Goal: Task Accomplishment & Management: Manage account settings

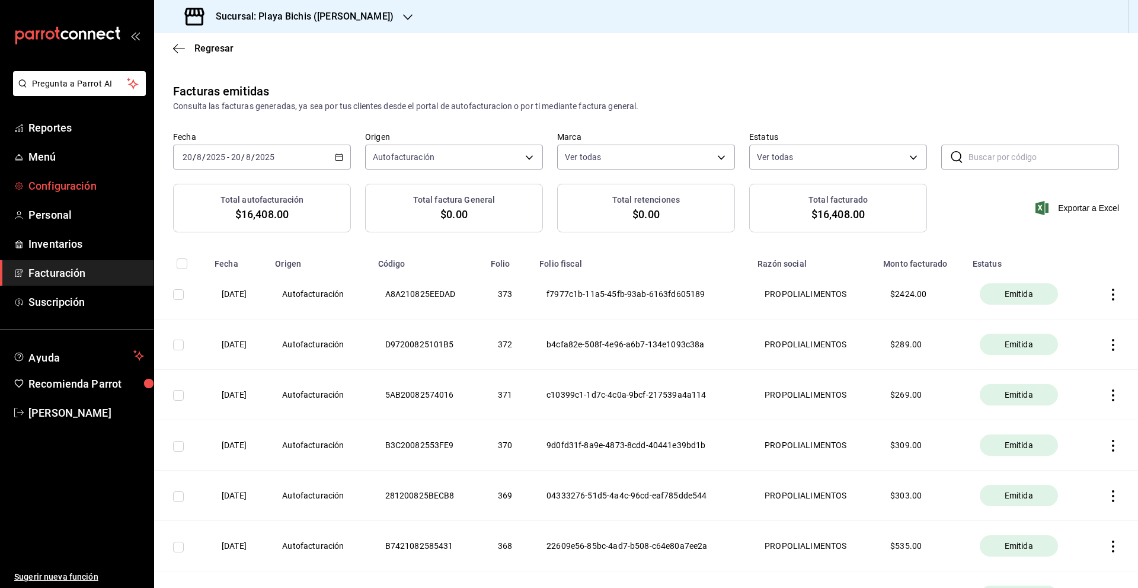
click at [71, 196] on link "Configuración" at bounding box center [76, 185] width 153 height 25
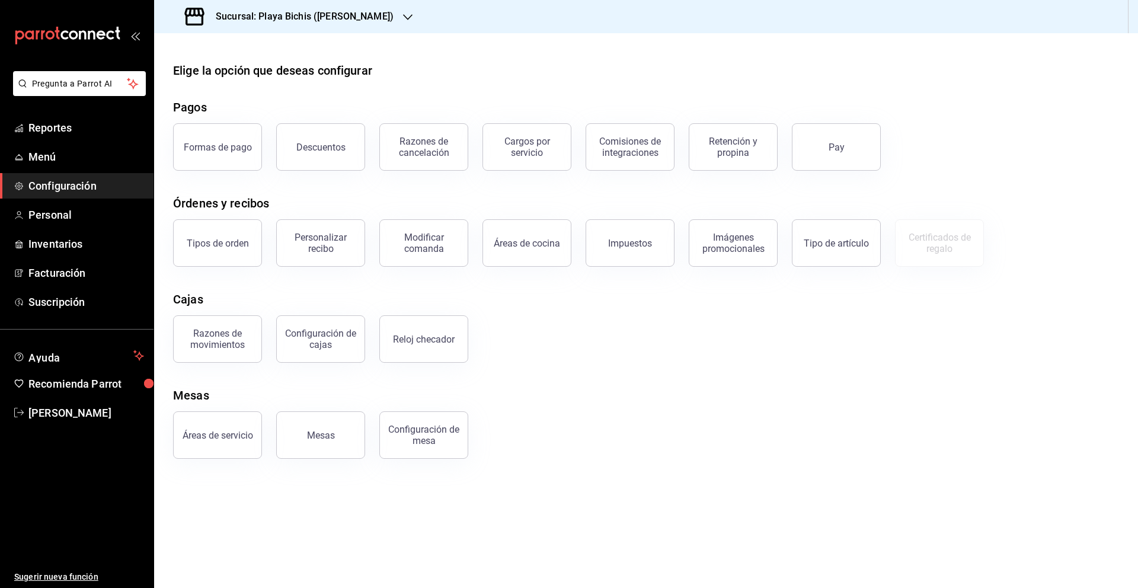
click at [321, 247] on div "Personalizar recibo" at bounding box center [320, 243] width 73 height 23
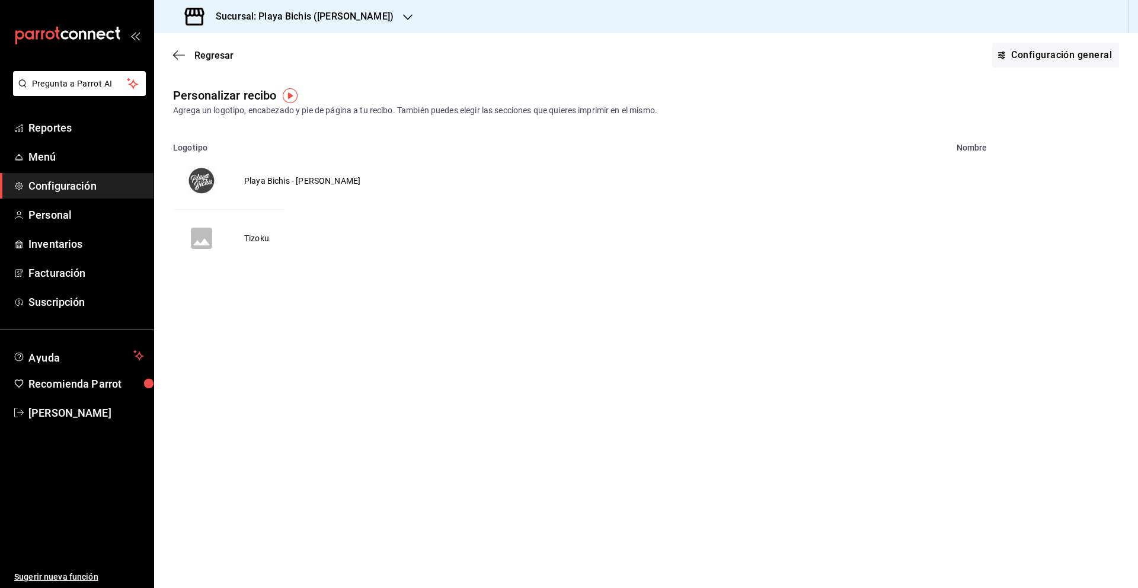
click at [259, 239] on td "Tizoku" at bounding box center [256, 238] width 53 height 57
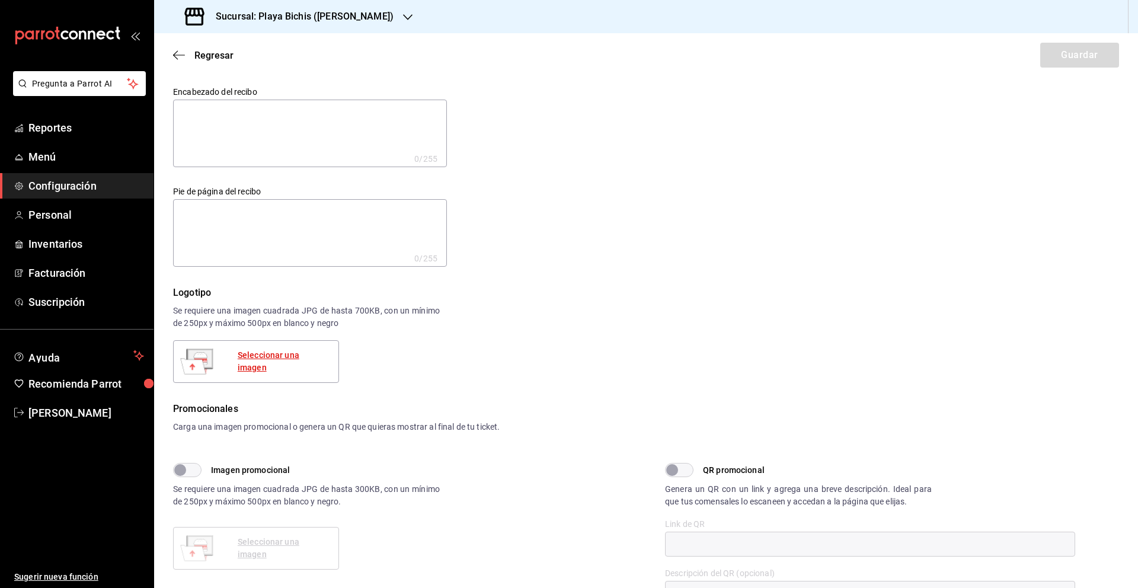
click at [296, 363] on div "Seleccionar una imagen" at bounding box center [283, 361] width 91 height 25
click at [296, 356] on div "Seleccionar una imagen" at bounding box center [283, 361] width 91 height 25
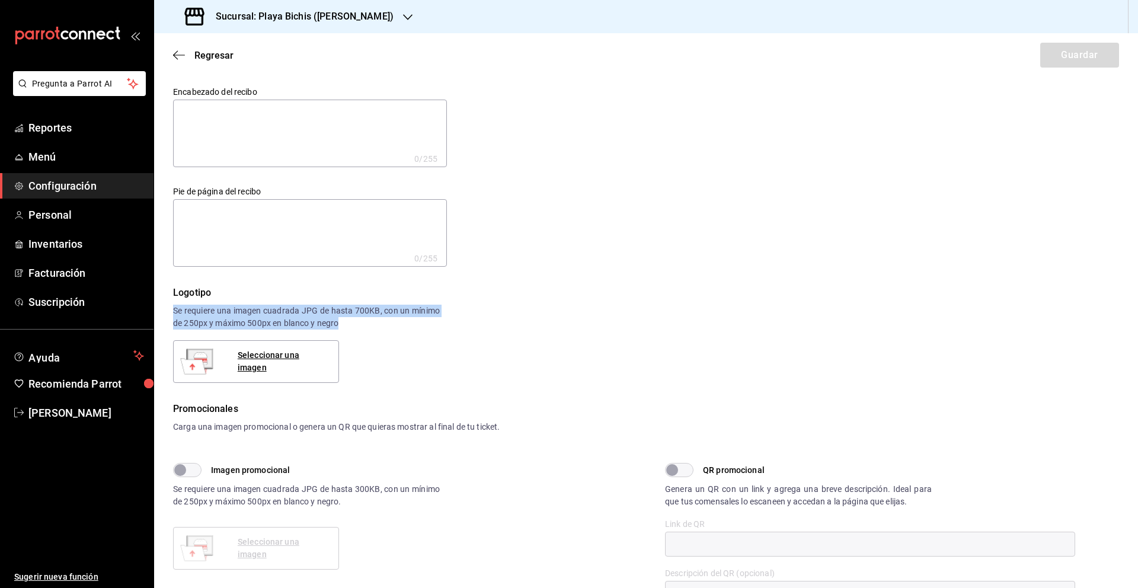
drag, startPoint x: 174, startPoint y: 308, endPoint x: 341, endPoint y: 327, distance: 168.2
click at [341, 327] on div "Se requiere una imagen cuadrada JPG de hasta 700KB, con un mínimo de 250px y má…" at bounding box center [306, 317] width 267 height 25
copy div "Se requiere una imagen cuadrada JPG de hasta 700KB, con un mínimo de 250px y má…"
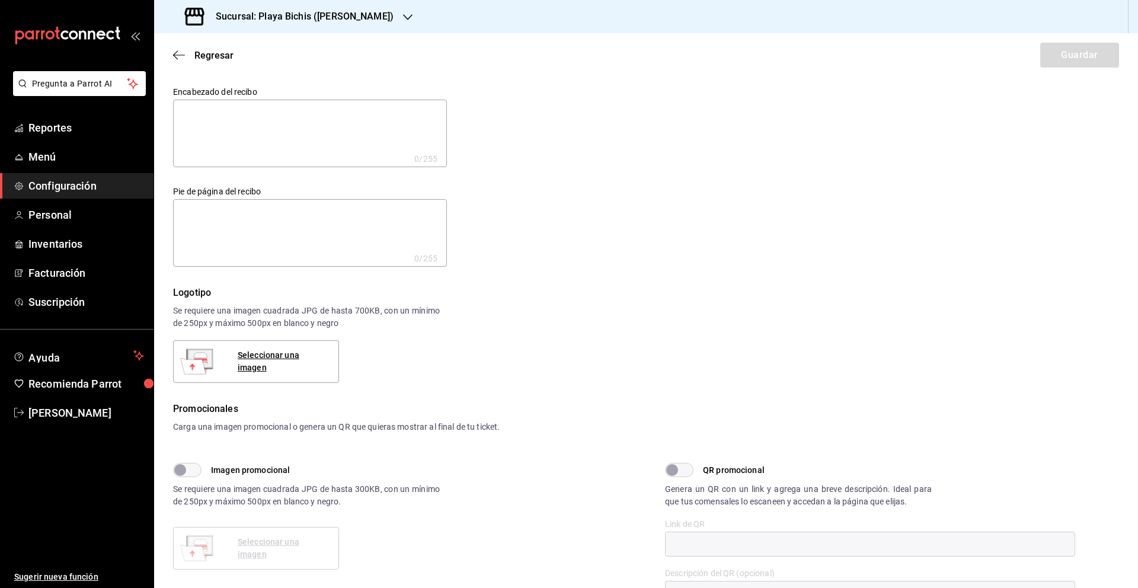
click at [277, 369] on div "Seleccionar una imagen" at bounding box center [256, 361] width 166 height 43
click at [281, 360] on div "Seleccionar una imagen" at bounding box center [283, 361] width 91 height 25
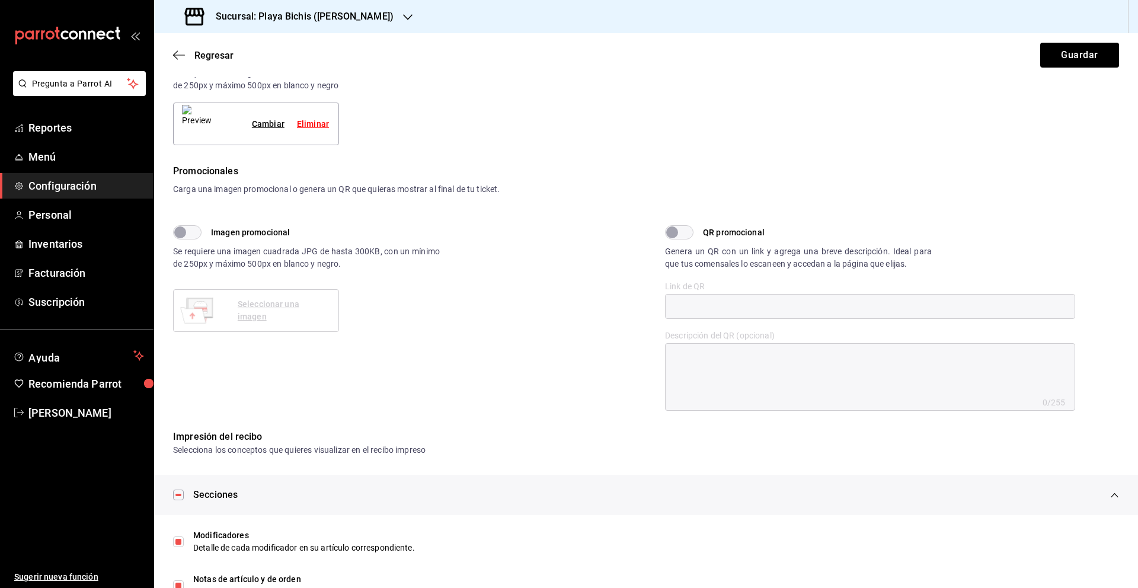
scroll to position [233, 0]
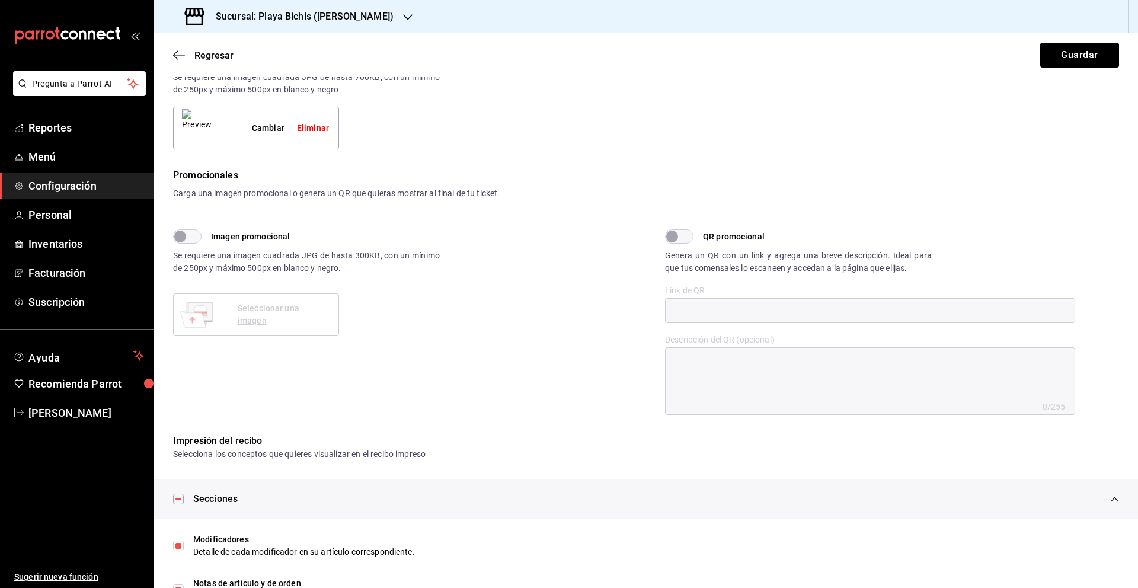
click at [681, 236] on input "QR promocional" at bounding box center [672, 236] width 43 height 14
checkbox input "true"
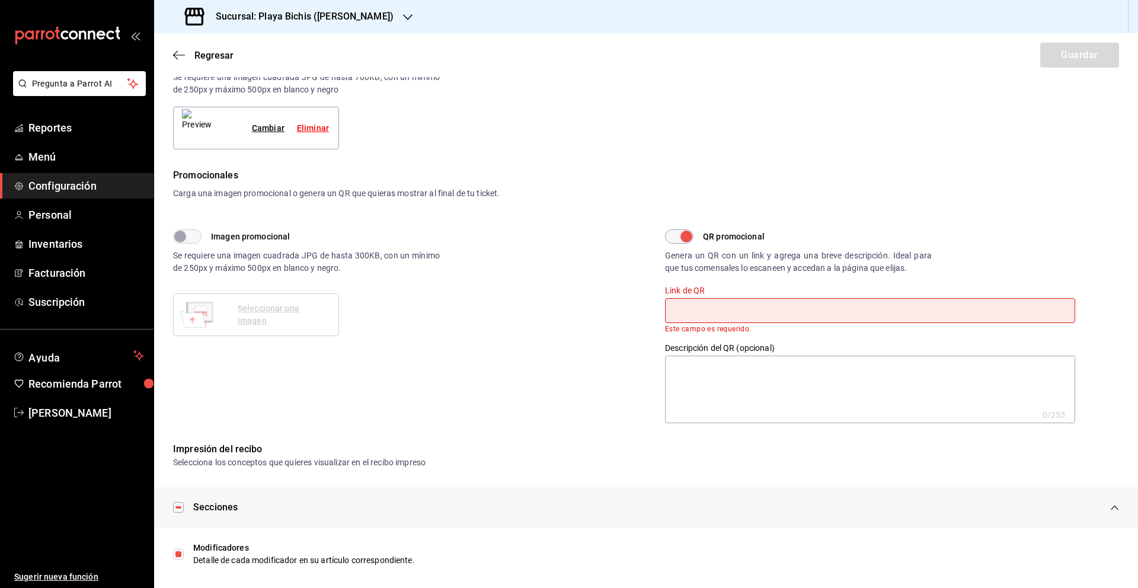
click at [712, 310] on input "text" at bounding box center [870, 310] width 410 height 25
click at [752, 312] on input "text" at bounding box center [870, 310] width 410 height 25
click at [733, 395] on textarea at bounding box center [870, 390] width 410 height 68
click at [717, 313] on input "text" at bounding box center [870, 310] width 410 height 25
paste input "[URL][DOMAIN_NAME]"
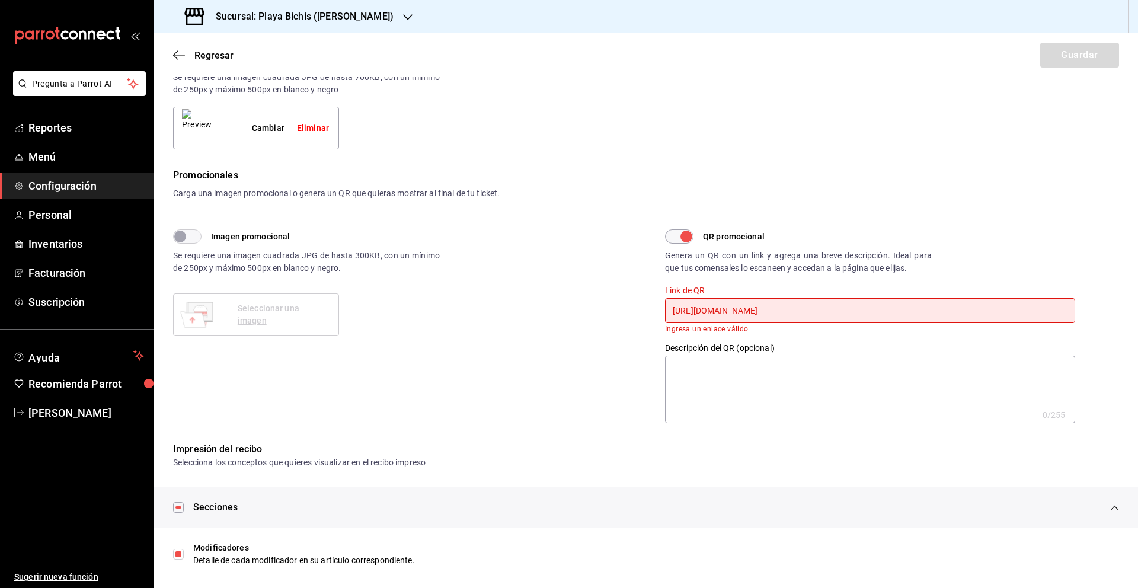
scroll to position [0, 101]
type input "[URL][DOMAIN_NAME]"
click at [758, 389] on textarea at bounding box center [870, 390] width 410 height 68
click at [699, 317] on input "[URL][DOMAIN_NAME]" at bounding box center [870, 310] width 410 height 25
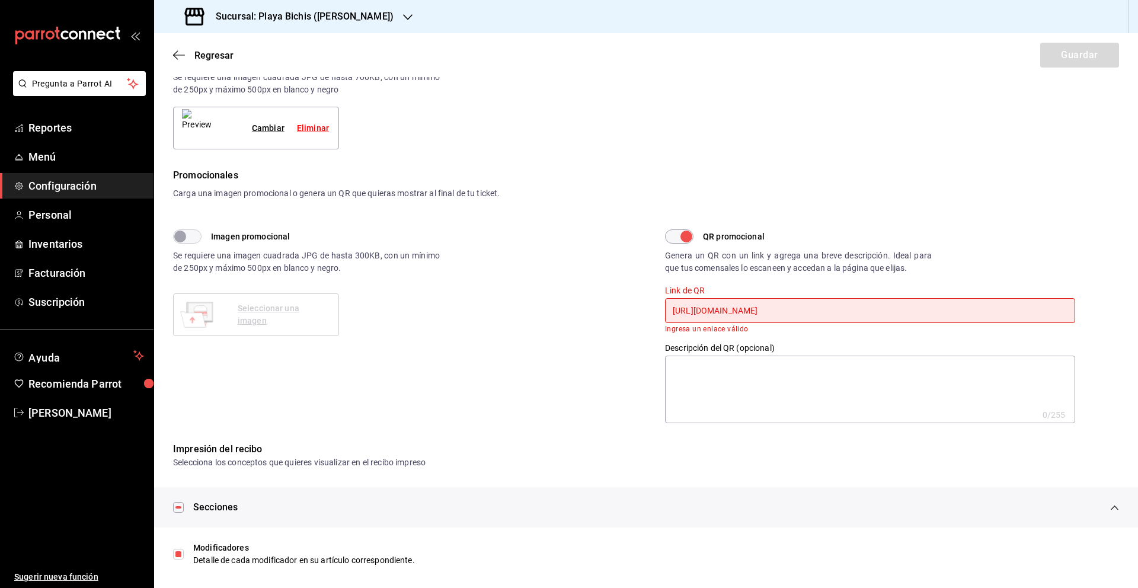
scroll to position [0, 101]
drag, startPoint x: 671, startPoint y: 312, endPoint x: 1137, endPoint y: 344, distance: 466.8
click at [1137, 344] on div "Encabezado del recibo x 0 /255 Encabezado del recibo Pie de página del recibo x…" at bounding box center [646, 138] width 984 height 570
click at [677, 234] on input "QR promocional" at bounding box center [686, 236] width 43 height 14
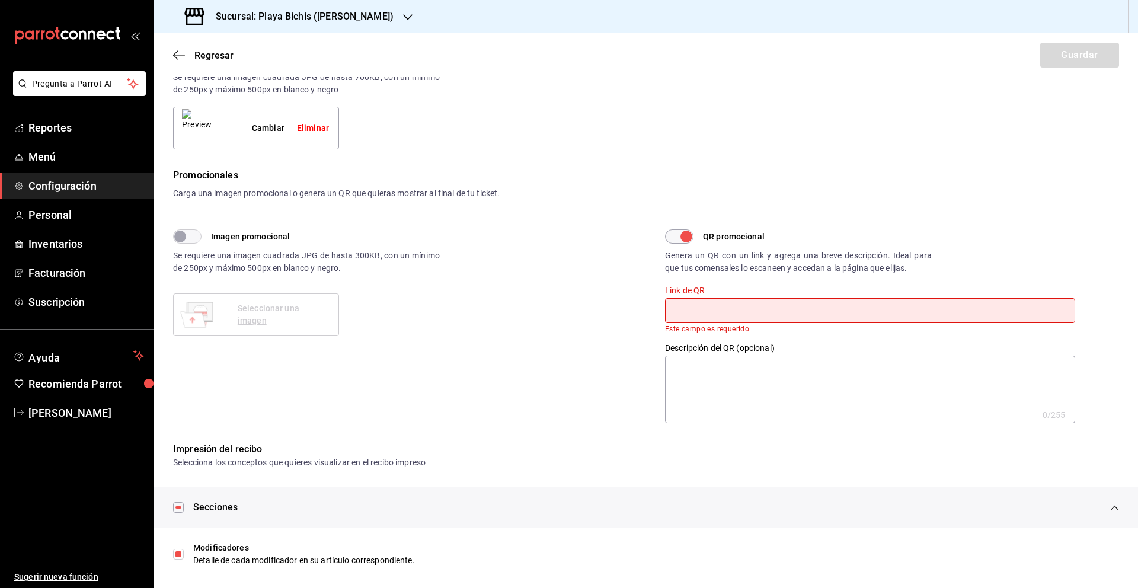
checkbox input "false"
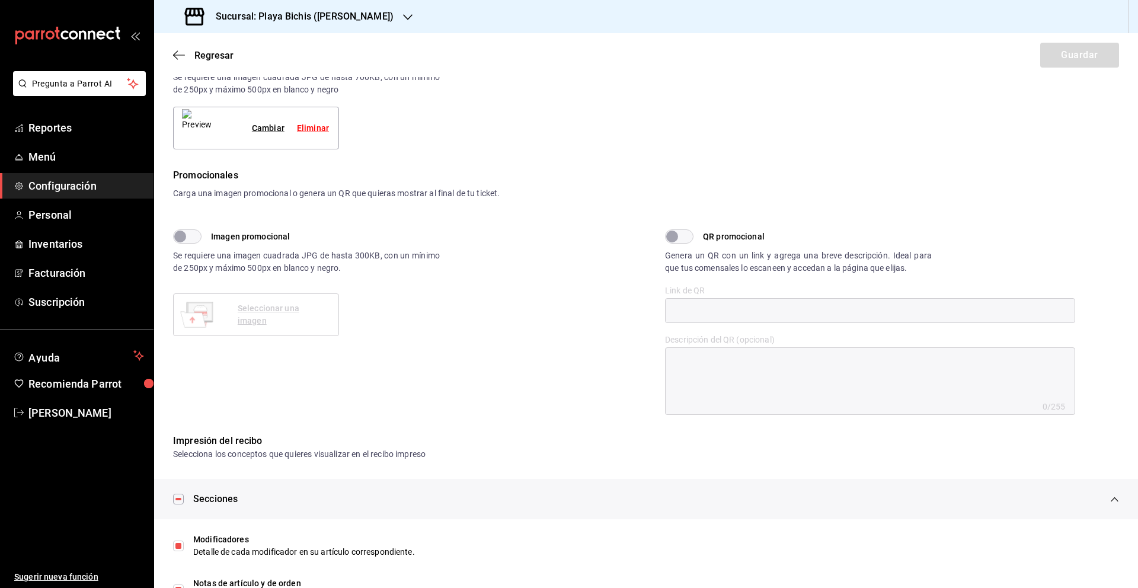
click at [185, 237] on input "Imagen promocional" at bounding box center [180, 236] width 43 height 14
click at [258, 318] on div "Seleccionar una imagen" at bounding box center [283, 314] width 91 height 25
click at [191, 241] on input "Imagen promocional" at bounding box center [194, 236] width 43 height 14
checkbox input "false"
click at [683, 241] on input "QR promocional" at bounding box center [672, 236] width 43 height 14
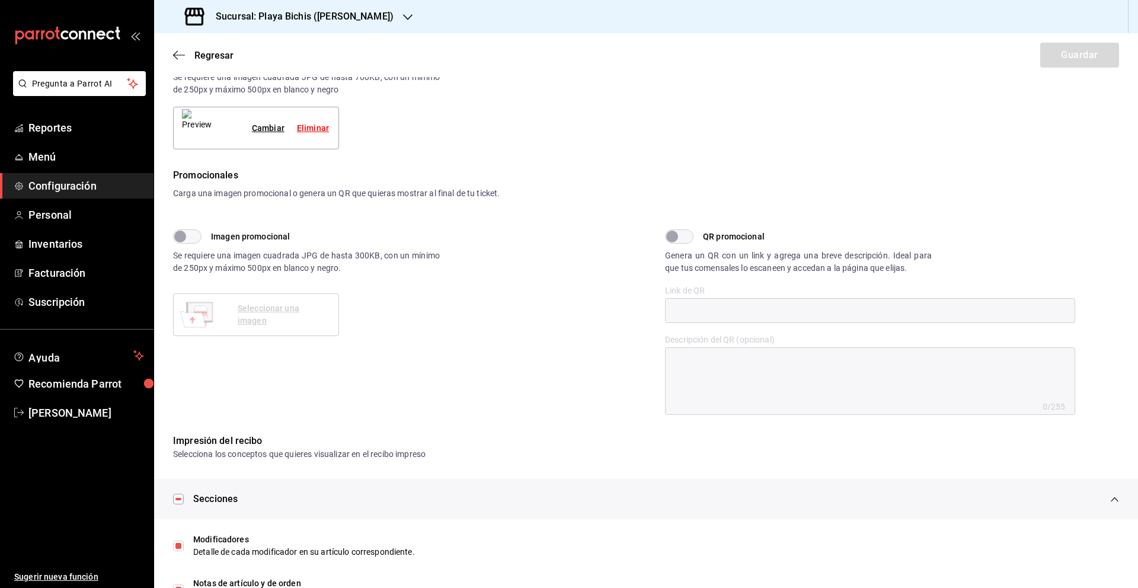
checkbox input "true"
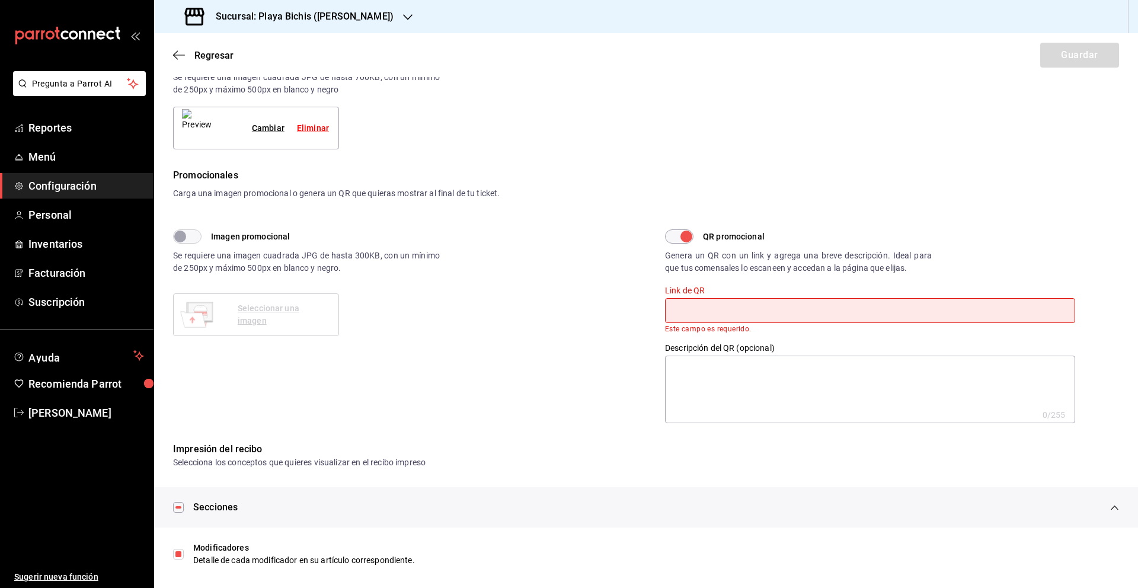
click at [694, 303] on input "text" at bounding box center [870, 310] width 410 height 25
paste input "[URL][DOMAIN_NAME]"
type input "[URL][DOMAIN_NAME]"
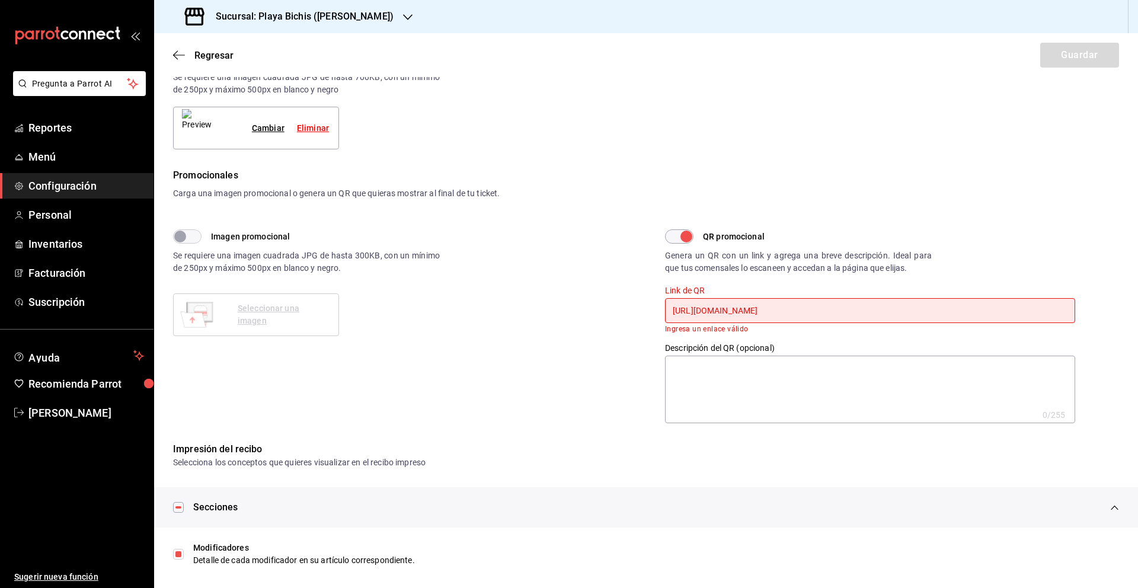
click at [731, 375] on textarea at bounding box center [870, 390] width 410 height 68
drag, startPoint x: 670, startPoint y: 309, endPoint x: 1137, endPoint y: 348, distance: 469.2
click at [1137, 348] on div "Encabezado del recibo x 0 /255 Encabezado del recibo Pie de página del recibo x…" at bounding box center [646, 138] width 984 height 570
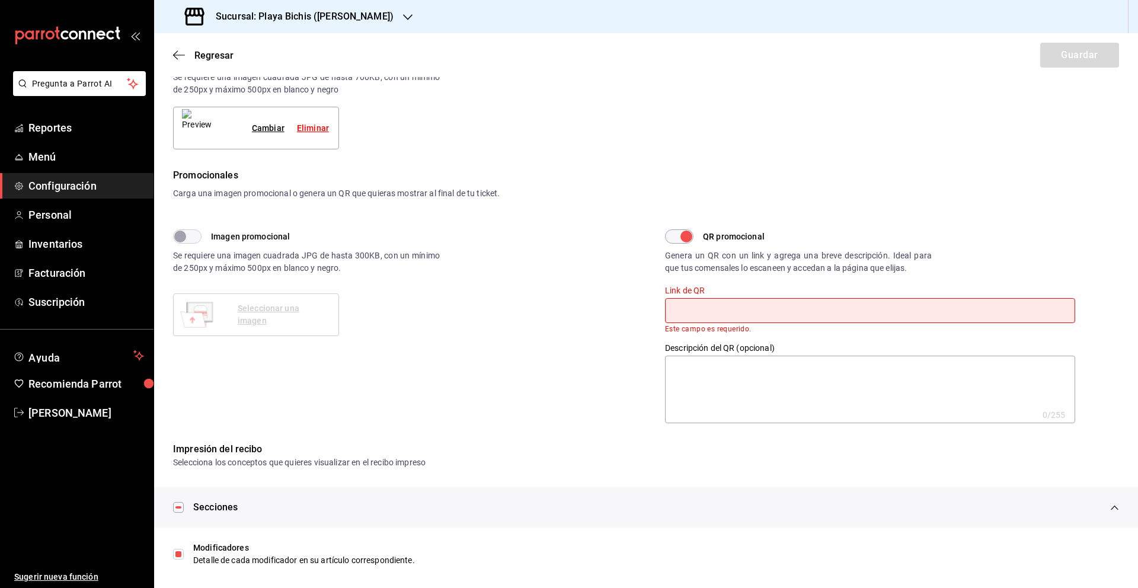
paste input "[URL][DOMAIN_NAME]"
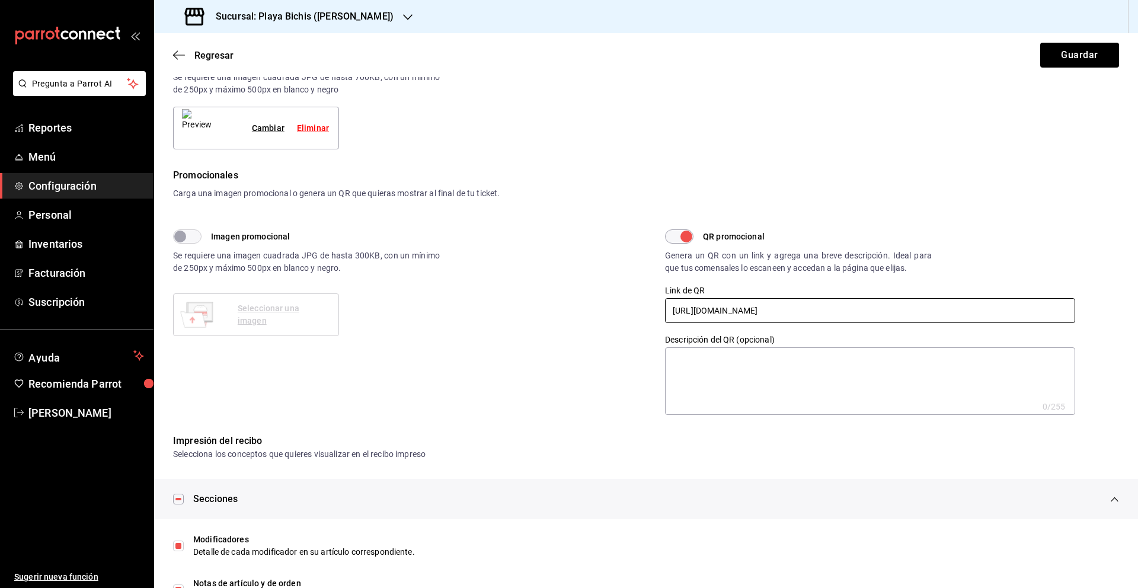
type input "[URL][DOMAIN_NAME]"
click at [744, 370] on textarea at bounding box center [870, 381] width 410 height 68
type textarea "C"
type textarea "x"
type textarea "Cu"
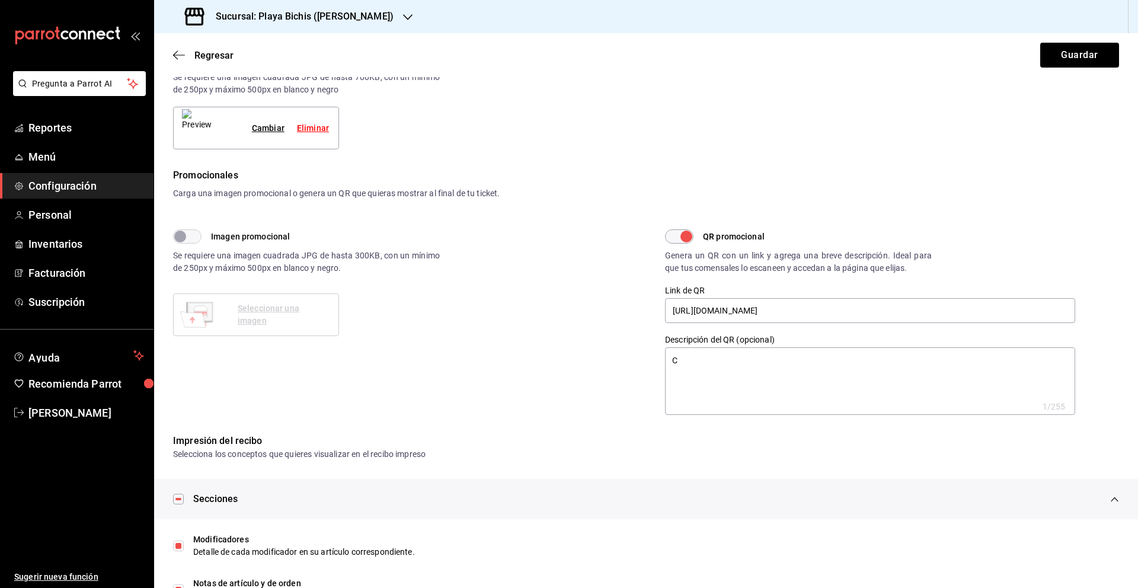
type textarea "x"
type textarea "Cue"
type textarea "x"
type textarea "Cuen"
type textarea "x"
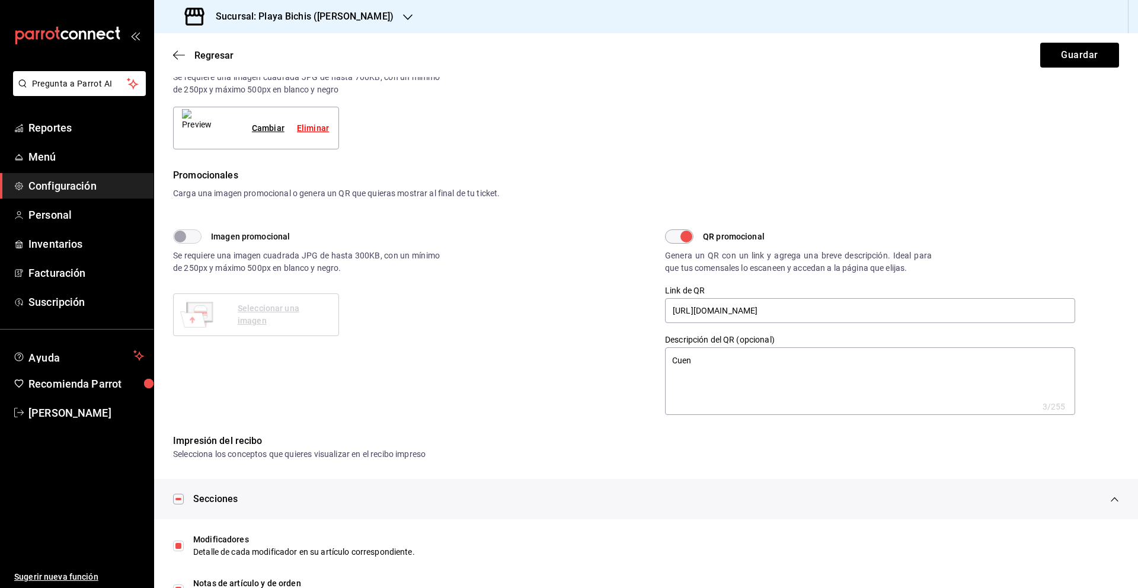
type textarea "Cuent"
type textarea "x"
type textarea "Cuenta"
type textarea "x"
type textarea "Cuentan"
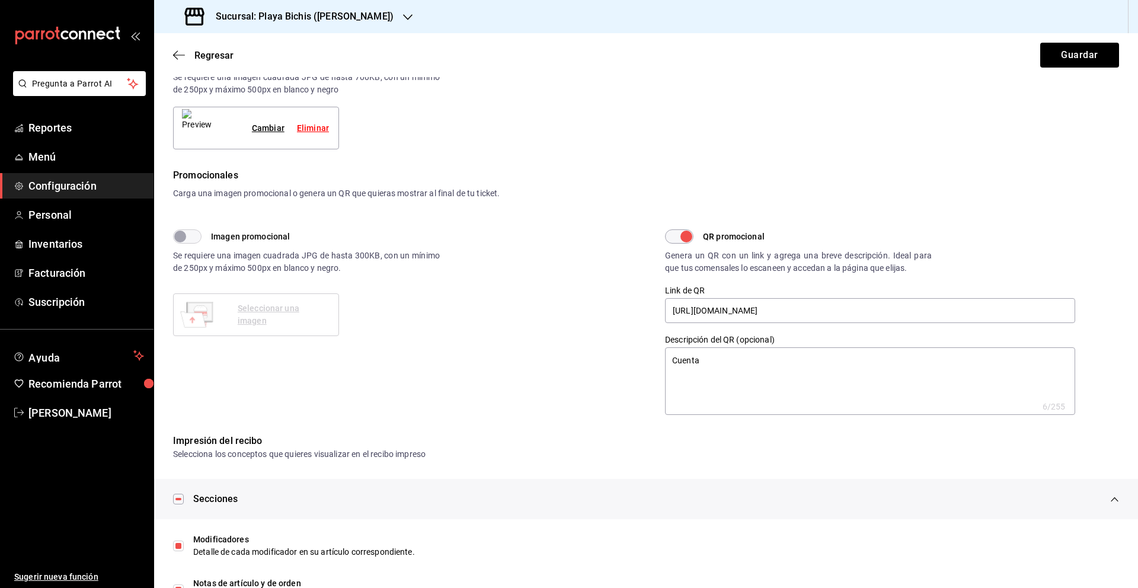
type textarea "x"
type textarea "Cuentano"
type textarea "x"
type textarea "Cuentanos"
type textarea "x"
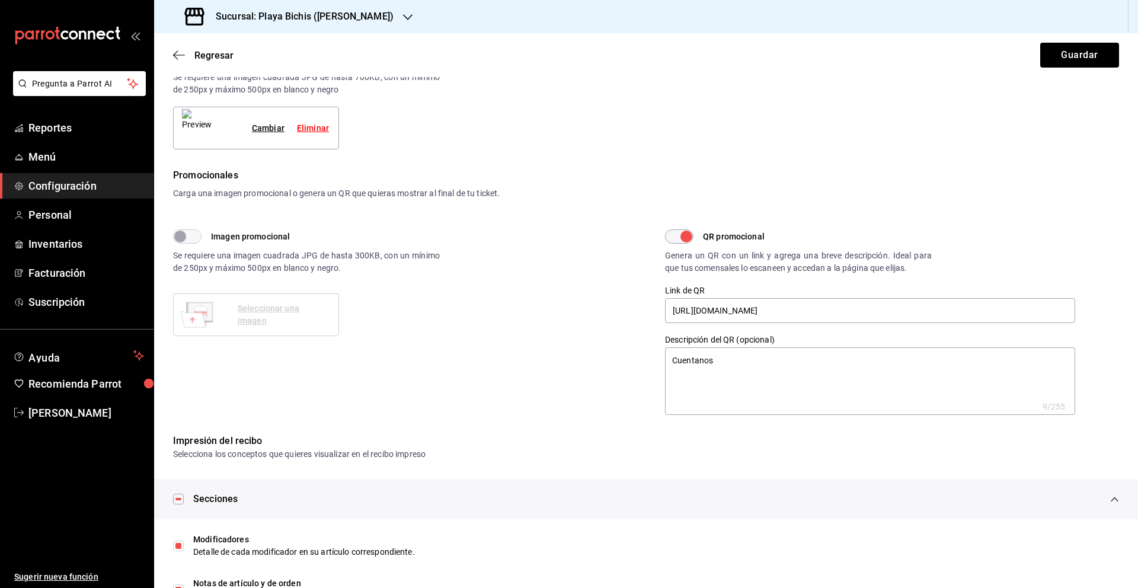
type textarea "Cuentanos"
type textarea "x"
type textarea "Cuentanos c"
type textarea "x"
type textarea "Cuentanos co"
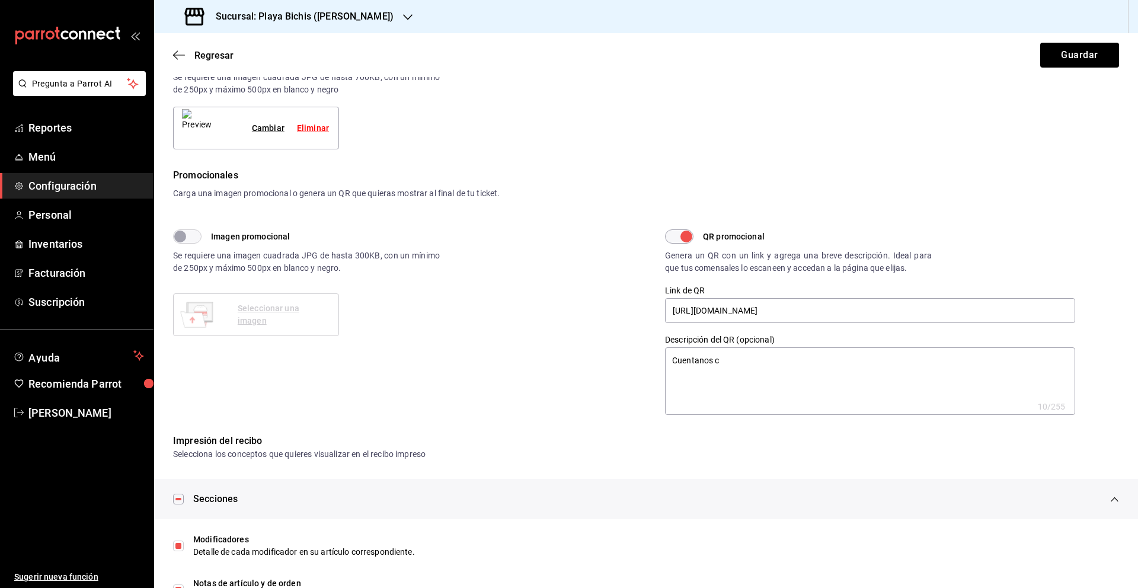
type textarea "x"
type textarea "Cuentanos com"
type textarea "x"
type textarea "Cuentanos como"
type textarea "x"
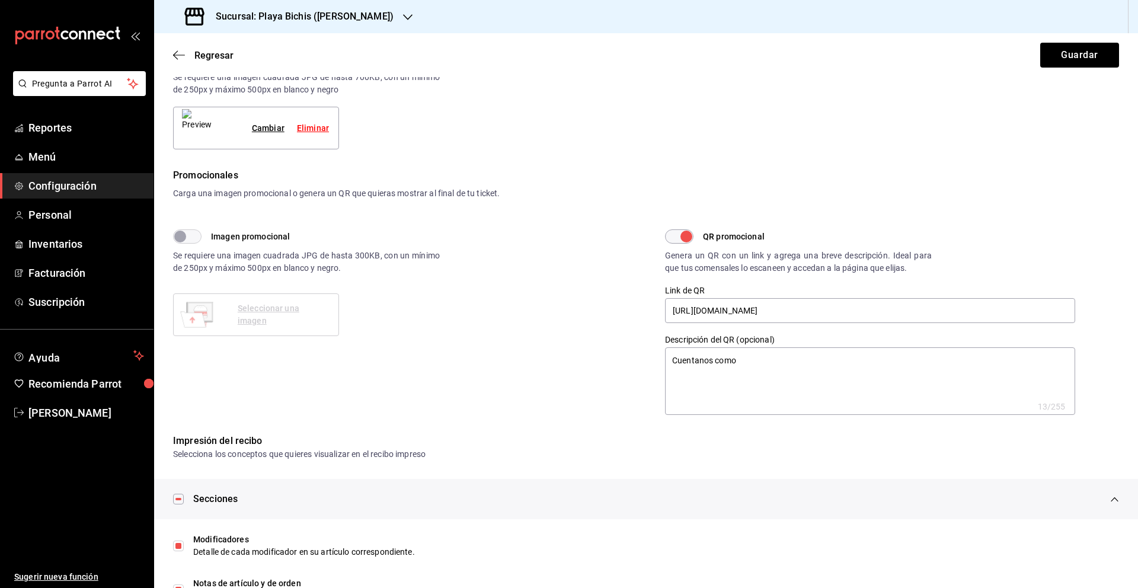
type textarea "Cuentanos como"
type textarea "x"
type textarea "Cuentanos como l"
type textarea "x"
type textarea "Cuentanos como lo"
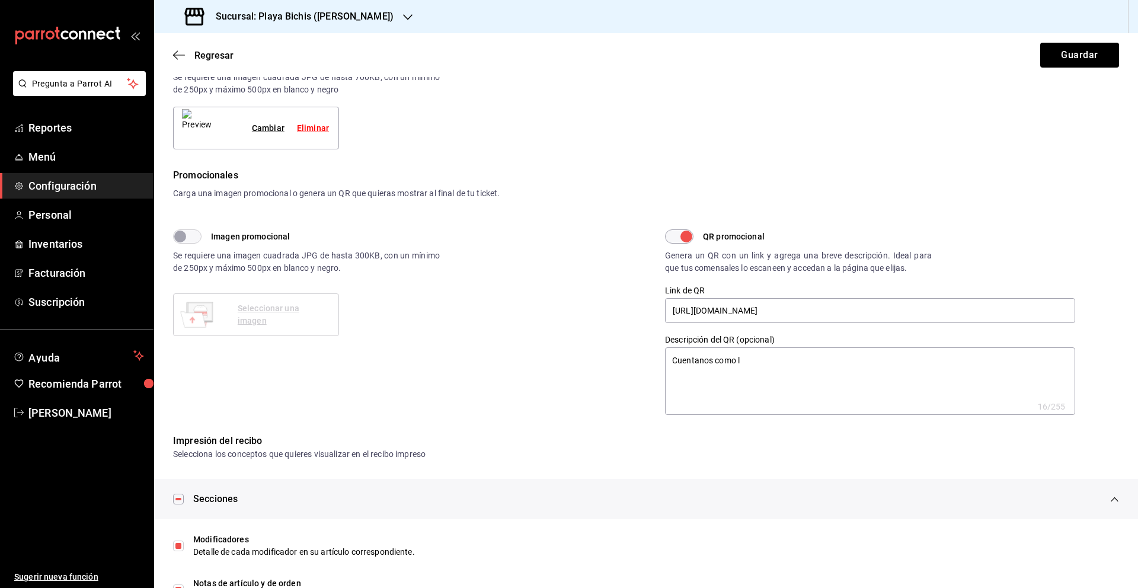
type textarea "x"
type textarea "Cuentanos como lo"
type textarea "x"
type textarea "Cuentanos como lo h"
type textarea "x"
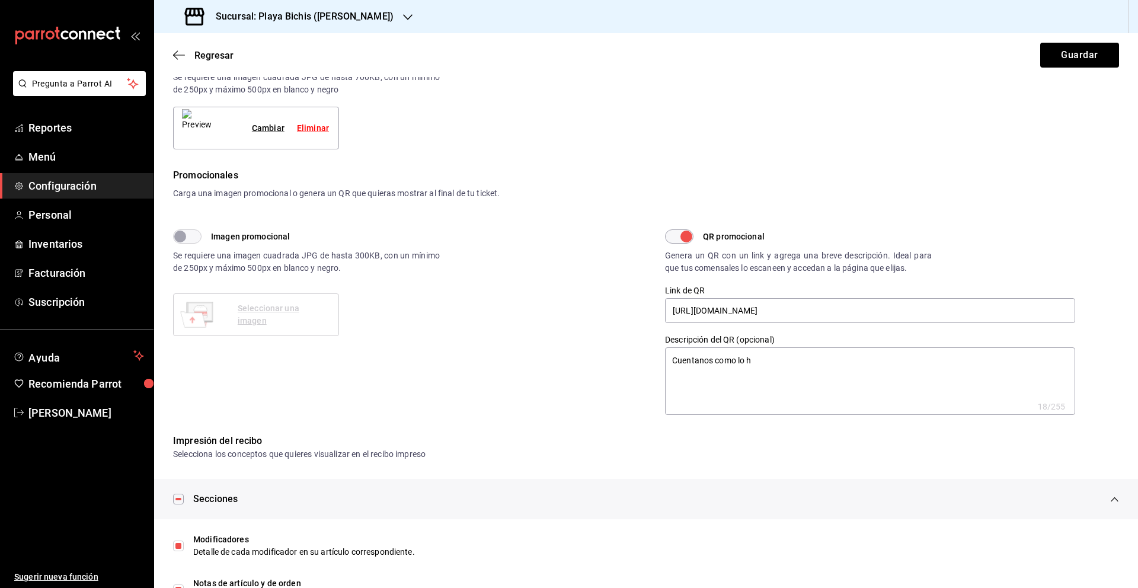
type textarea "Cuentanos como lo hi"
type textarea "x"
type textarea "Cuentanos como lo hic"
type textarea "x"
type textarea "Cuentanos como lo hici"
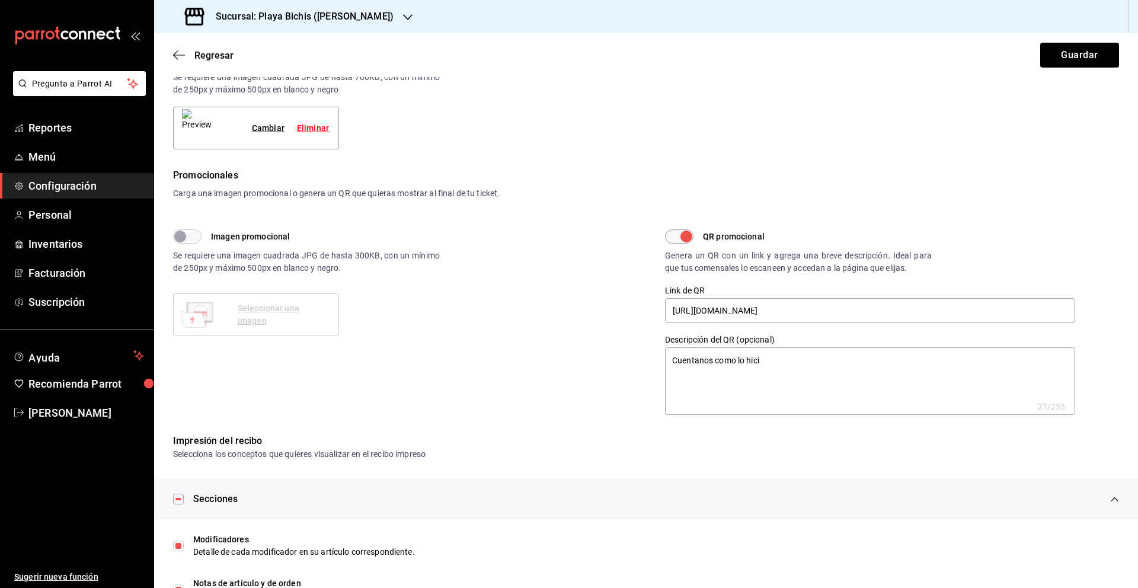
type textarea "x"
type textarea "Cuentanos como lo hicim"
type textarea "x"
type textarea "Cuentanos como lo hicimo"
type textarea "x"
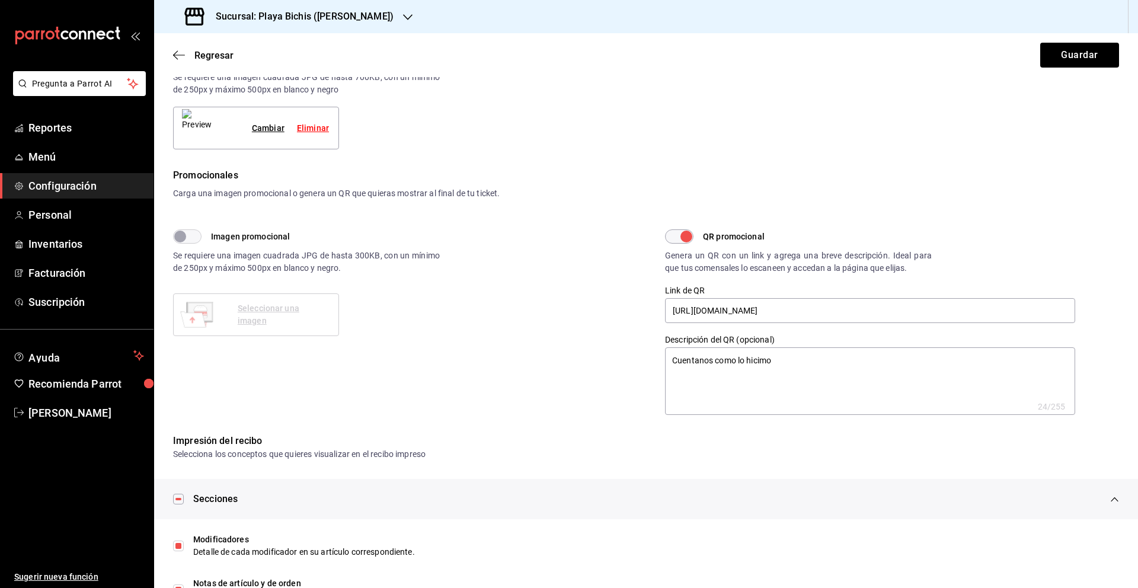
type textarea "Cuentanos como lo hicimos"
type textarea "x"
type textarea "Cuentanos como lo hicimos"
type textarea "x"
type textarea "Cuentanos como lo hicimos"
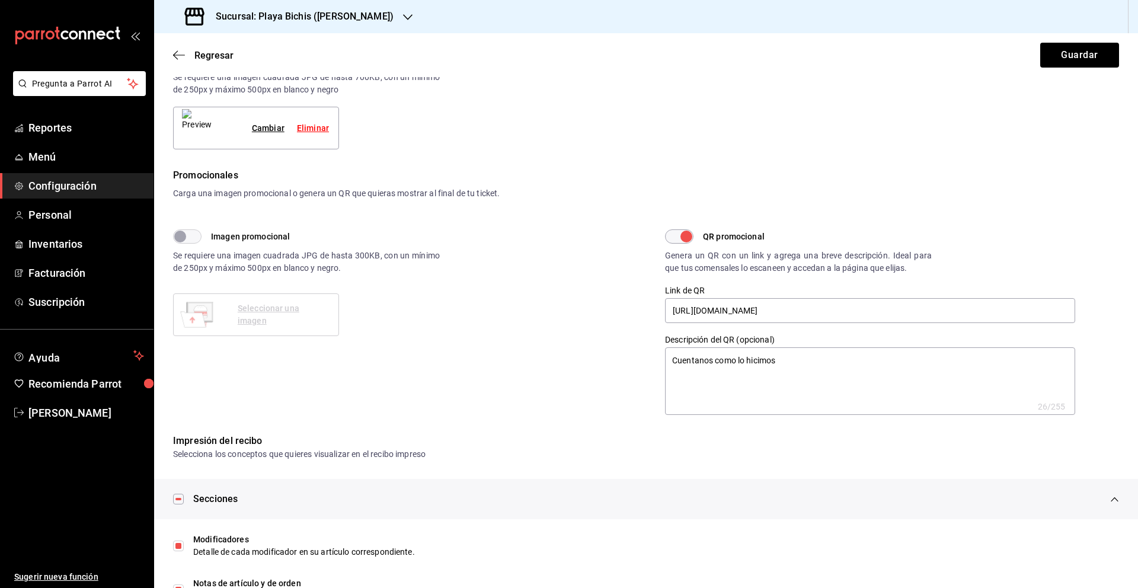
type textarea "x"
drag, startPoint x: 779, startPoint y: 356, endPoint x: 642, endPoint y: 344, distance: 136.8
click at [644, 344] on div "Promocionales Carga una imagen promocional o genera un QR que quieras mostrar a…" at bounding box center [646, 291] width 946 height 246
paste textarea "Ayúdanos a mejorar, escanea y deja tu opinión"
type textarea "Ayúdanos a mejorar, escanea y deja tu opinión"
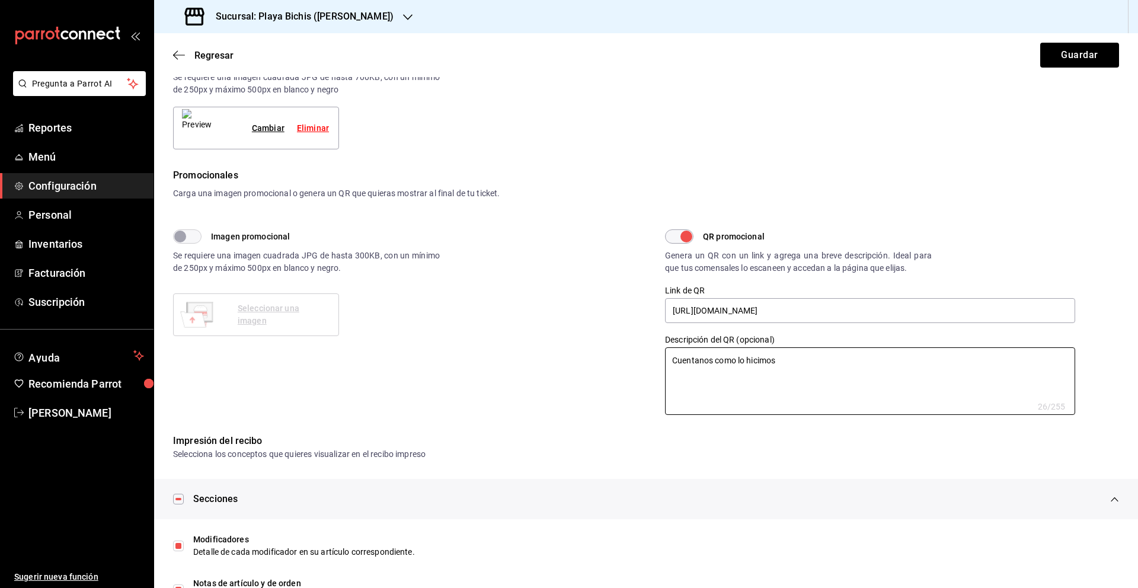
type textarea "x"
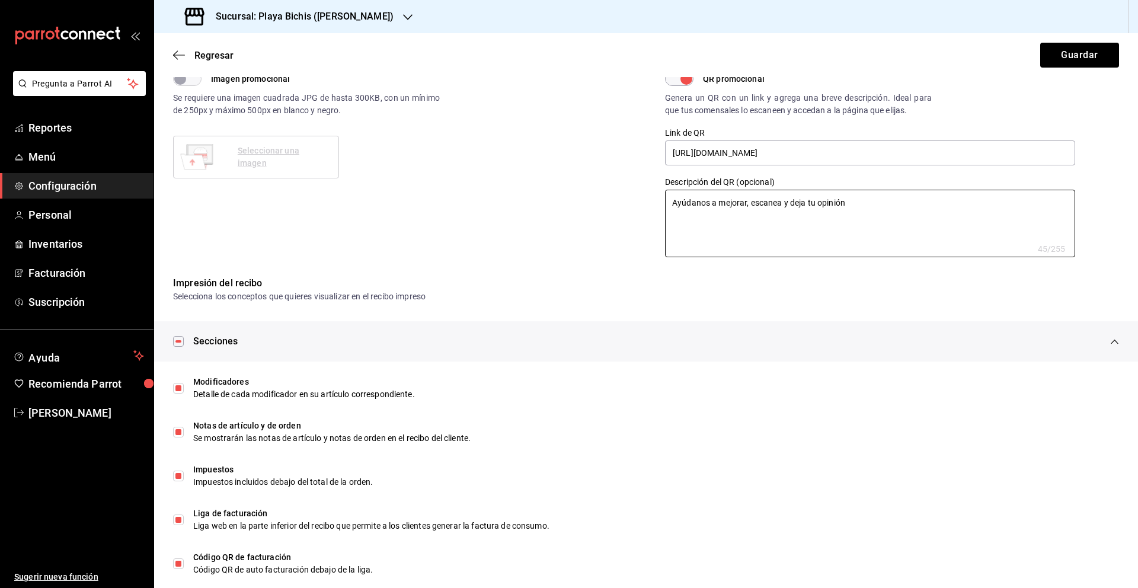
scroll to position [412, 0]
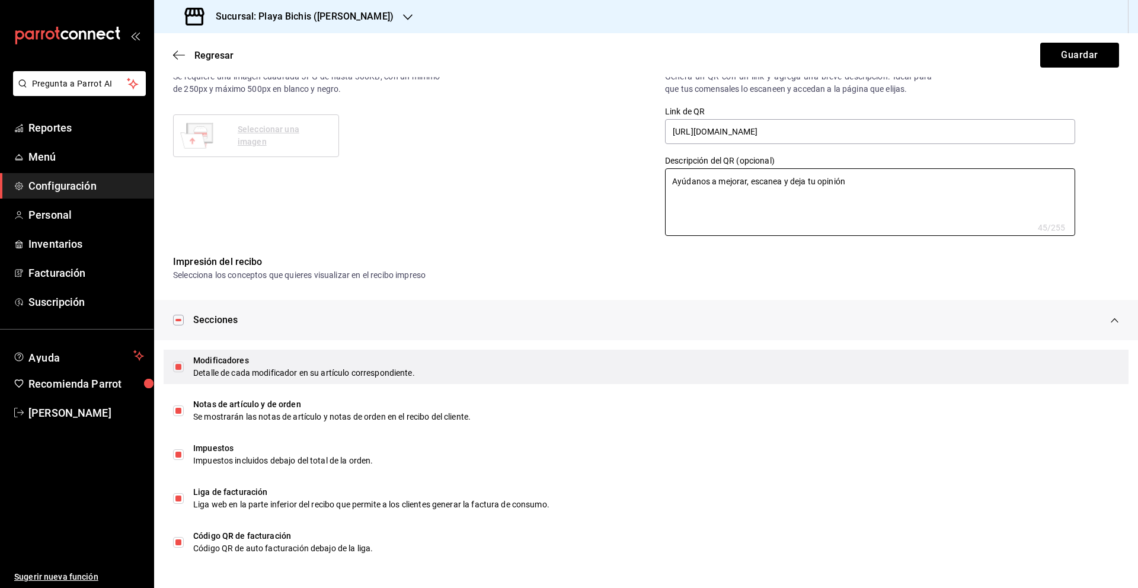
type textarea "Ayúdanos a mejorar, escanea y deja tu opinión"
type textarea "x"
click at [183, 369] on input "checkbox" at bounding box center [178, 366] width 11 height 11
checkbox input "false"
type textarea "x"
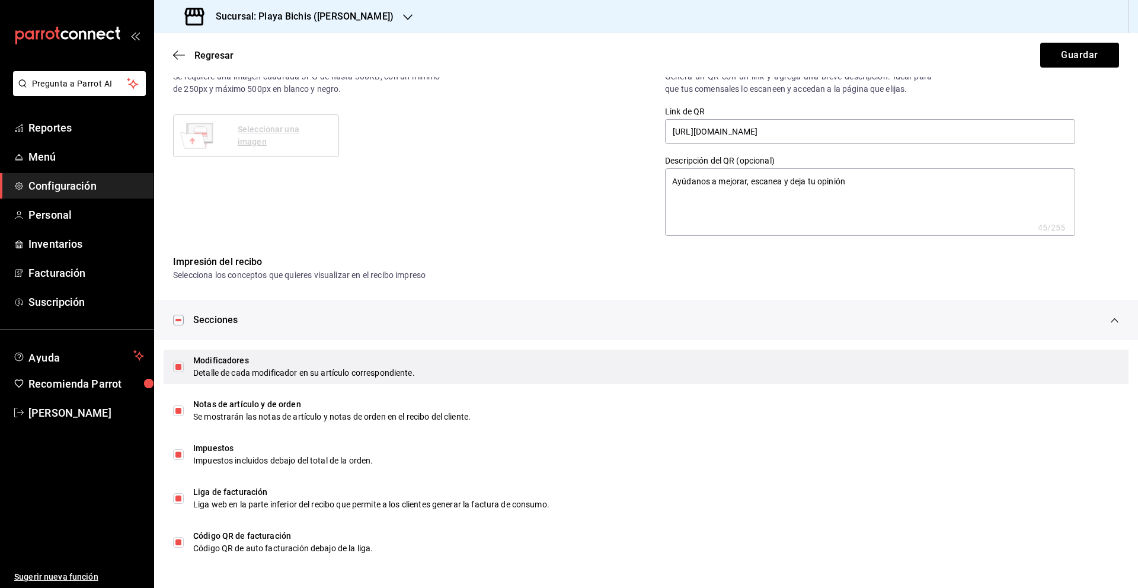
checkbox input "false"
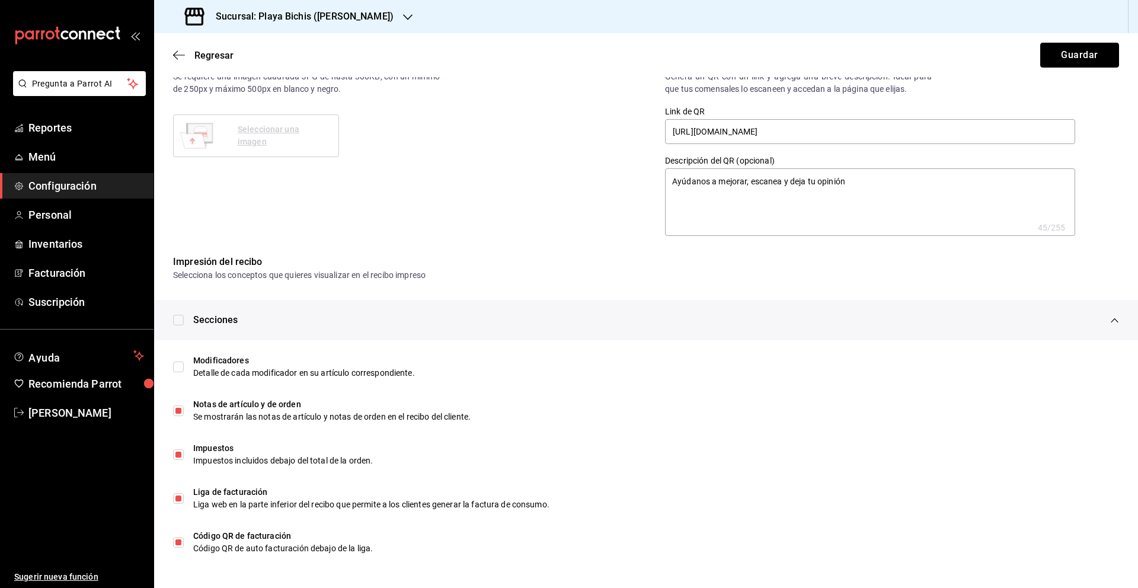
click at [1077, 55] on button "Guardar" at bounding box center [1079, 55] width 79 height 25
type textarea "x"
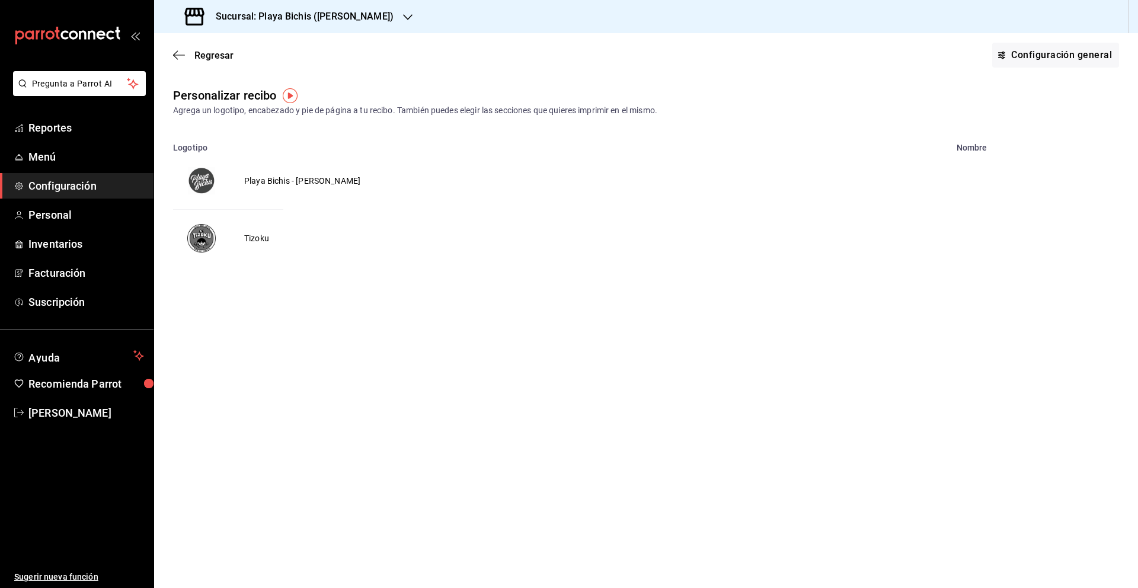
click at [207, 239] on img "voidReasonsTable" at bounding box center [201, 238] width 28 height 28
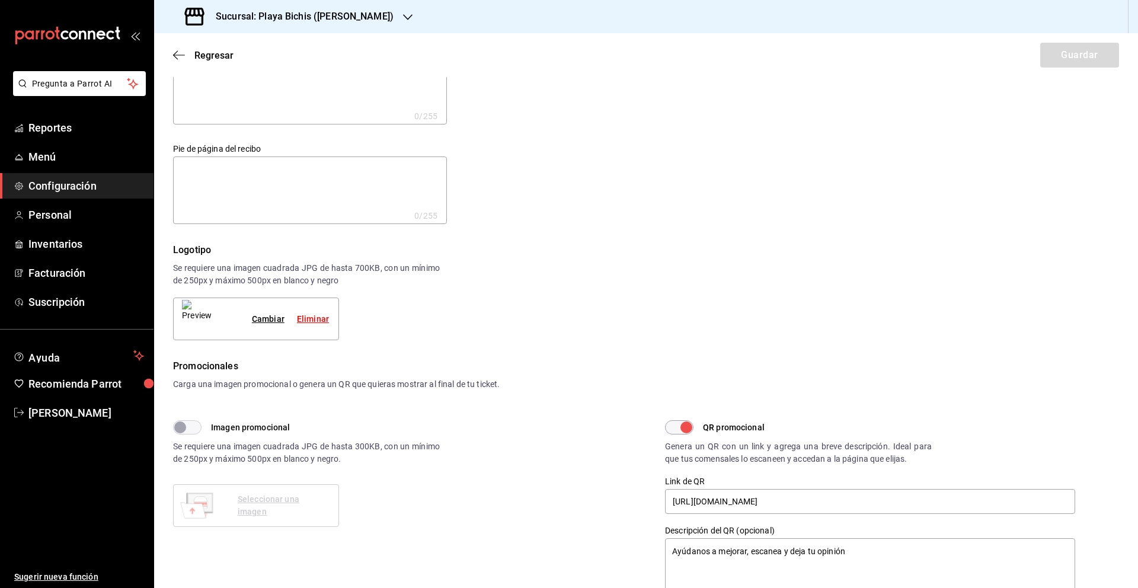
type textarea "x"
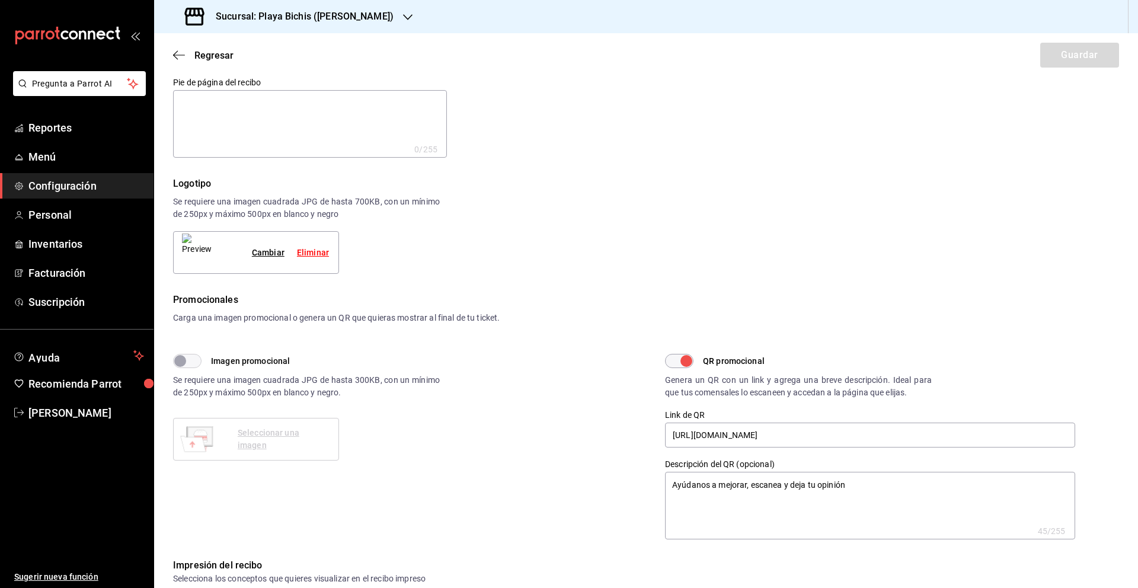
scroll to position [105, 0]
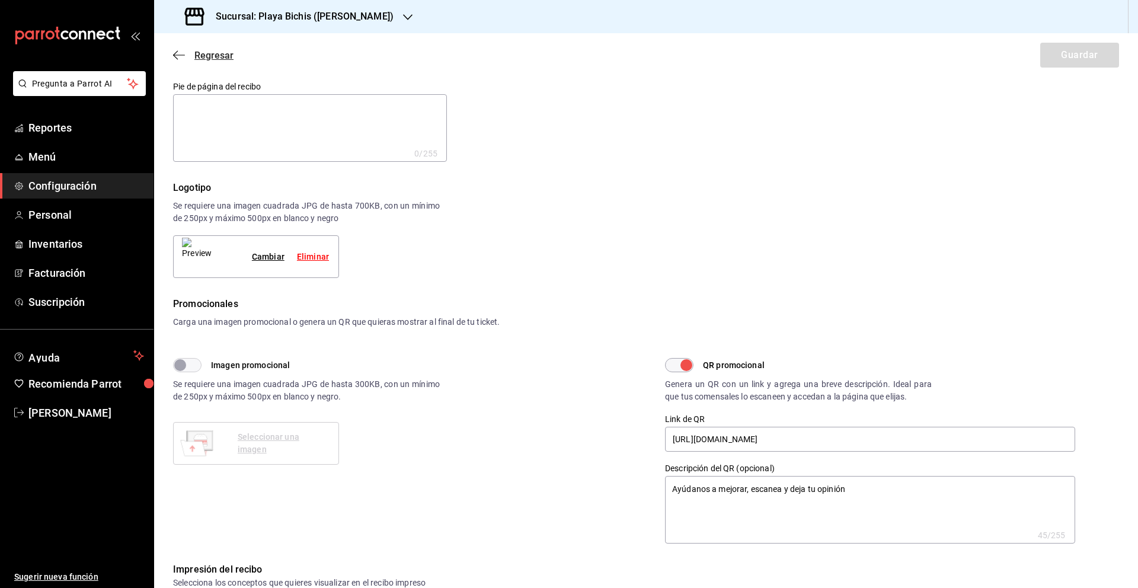
click at [222, 59] on span "Regresar" at bounding box center [213, 55] width 39 height 11
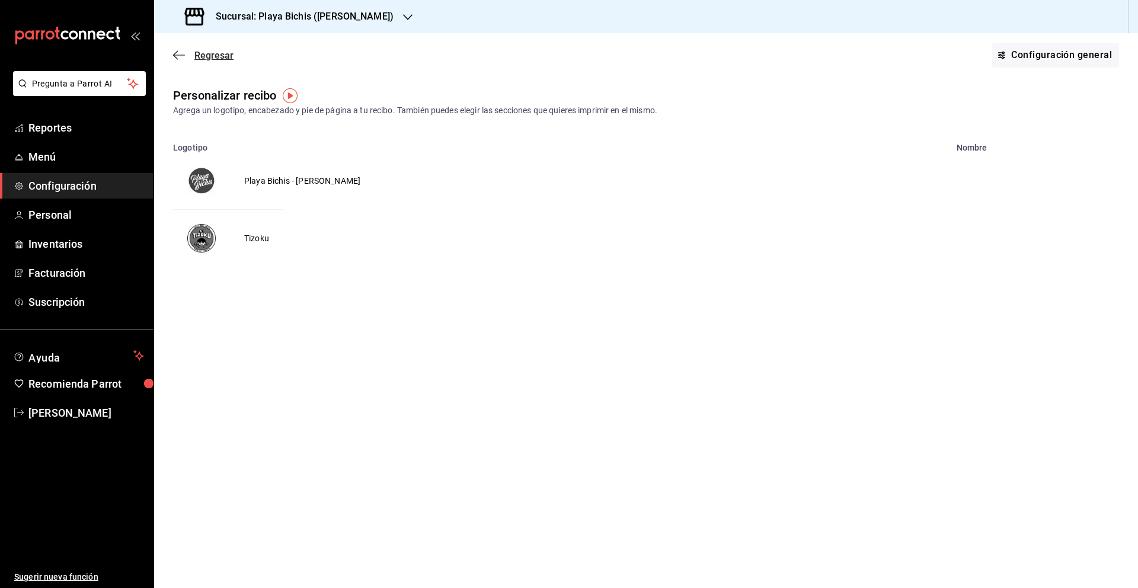
click at [208, 60] on div "Regresar Configuración general" at bounding box center [646, 55] width 984 height 44
click at [219, 54] on span "Regresar" at bounding box center [213, 55] width 39 height 11
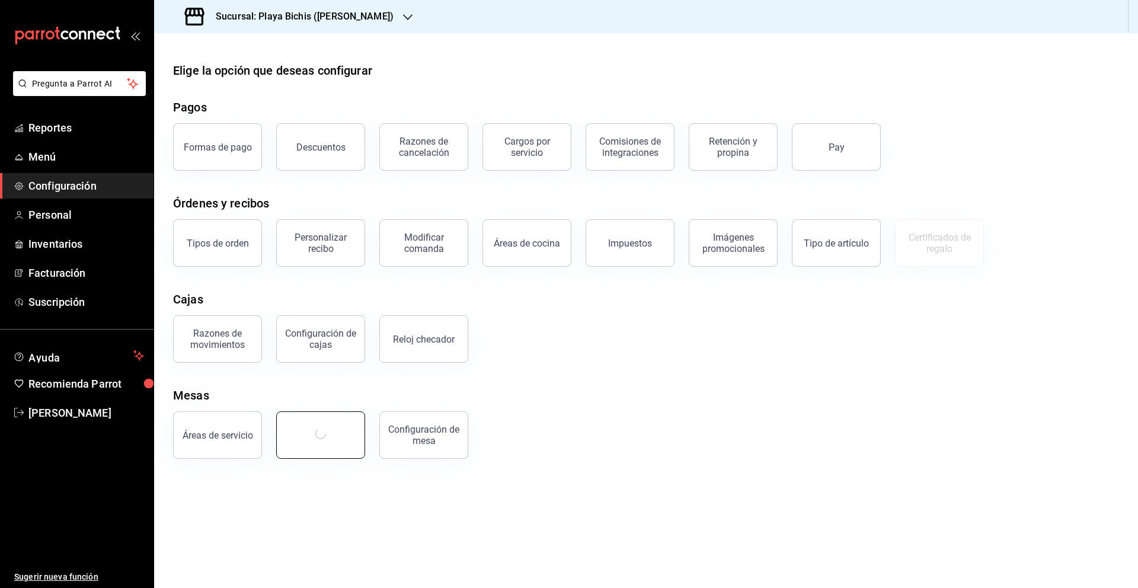
click at [332, 428] on button "button" at bounding box center [320, 434] width 89 height 47
click at [245, 425] on button "Áreas de servicio" at bounding box center [217, 434] width 89 height 47
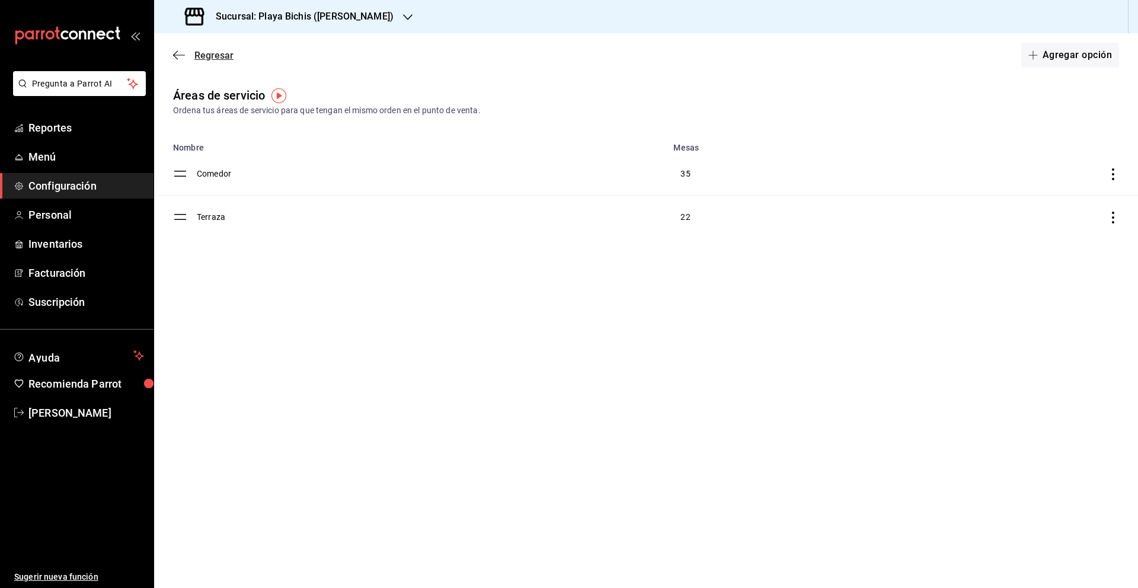
click at [181, 53] on icon "button" at bounding box center [179, 55] width 12 height 11
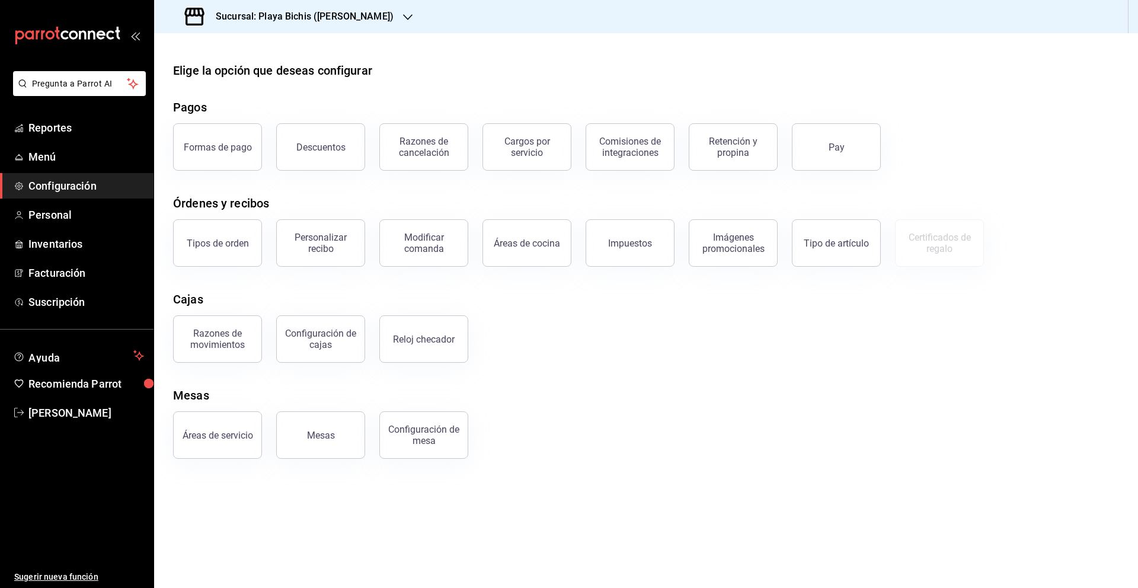
click at [296, 396] on div "Mesas" at bounding box center [646, 395] width 946 height 18
click at [373, 205] on div "Modificar comanda" at bounding box center [416, 236] width 103 height 62
